Goal: Complete application form

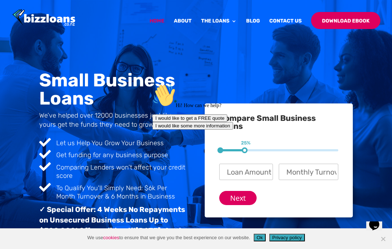
click at [153, 84] on icon "Chat attention grabber" at bounding box center [153, 84] width 0 height 0
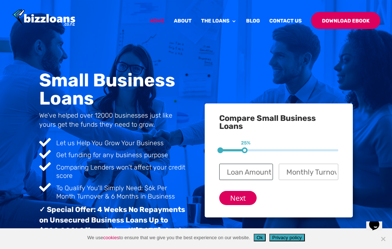
click at [259, 172] on input "Loan Amount? *" at bounding box center [246, 172] width 54 height 16
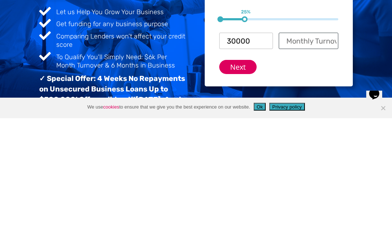
click at [320, 164] on input "Monthly Turnover? *" at bounding box center [309, 172] width 60 height 16
type input "$ 30,000"
type input "5"
click at [241, 191] on input "Next" at bounding box center [237, 198] width 37 height 14
type input "$ 30,000"
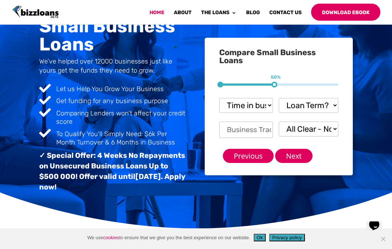
scroll to position [10, 17]
click at [262, 107] on select "Time in business? Startup under 6 months 6-12 months Over 12 months Over 24 mon…" at bounding box center [246, 105] width 54 height 15
select select "under 6 months"
click at [319, 103] on select "Loan Term? 1-3 months 3-6 months 6 - 12 months 12 - 18 months 18 - 24 months 24…" at bounding box center [309, 105] width 60 height 15
select select "18 - 24 months"
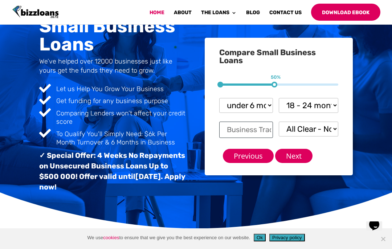
click at [261, 129] on input "Business Trading Name *" at bounding box center [246, 130] width 54 height 16
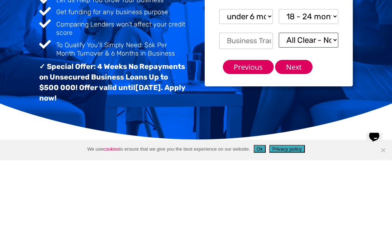
click at [318, 122] on select "All Clear - No Defaults I Have Paid Defaults I have Unpaid Defaults" at bounding box center [309, 129] width 60 height 15
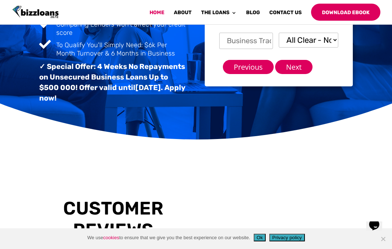
click at [304, 67] on input "Next" at bounding box center [293, 67] width 37 height 14
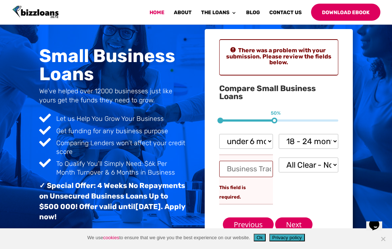
scroll to position [48, 0]
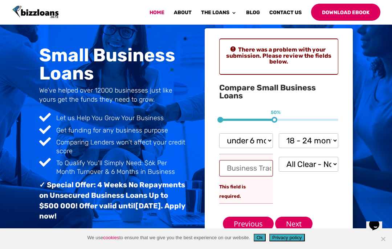
click at [263, 171] on input "Business Trading Name *" at bounding box center [246, 168] width 54 height 16
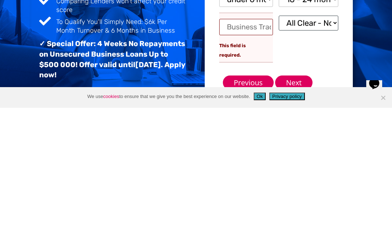
scroll to position [190, 0]
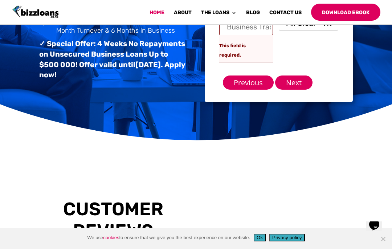
click at [258, 28] on input "Business Trading Name *" at bounding box center [246, 27] width 54 height 16
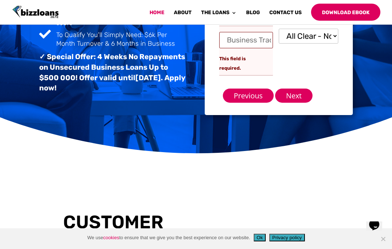
scroll to position [177, 0]
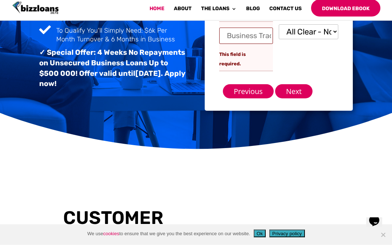
click at [254, 38] on input "Business Trading Name *" at bounding box center [246, 40] width 54 height 16
click at [259, 35] on input "Business Trading Name *" at bounding box center [246, 40] width 54 height 16
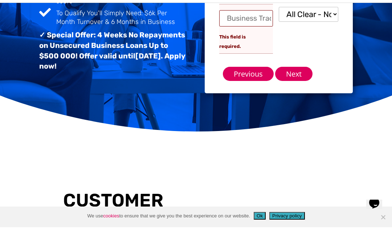
click at [299, 89] on input "Next" at bounding box center [293, 96] width 37 height 14
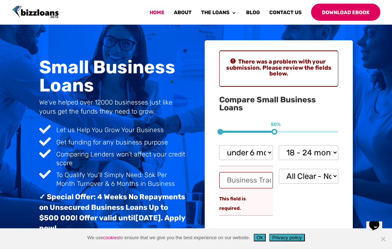
scroll to position [10, 17]
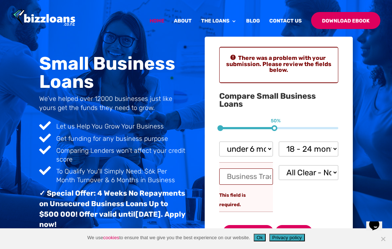
click at [256, 175] on input "Business Trading Name *" at bounding box center [246, 177] width 54 height 16
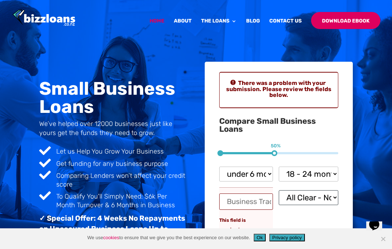
scroll to position [16, 0]
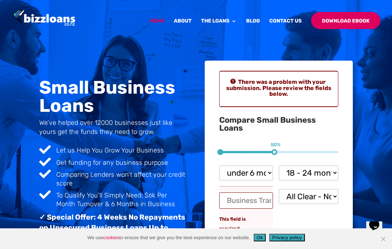
click at [295, 16] on div at bounding box center [207, 18] width 392 height 36
click at [283, 22] on link "Contact Us" at bounding box center [286, 27] width 32 height 17
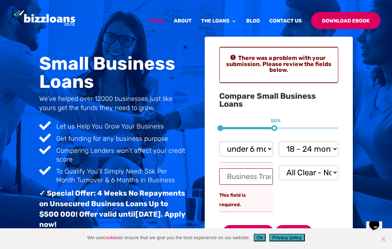
scroll to position [10, 17]
